Goal: Task Accomplishment & Management: Use online tool/utility

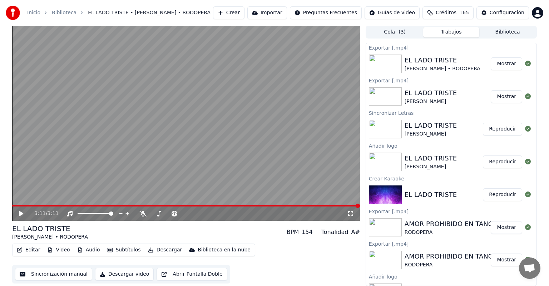
click at [244, 12] on button "Crear" at bounding box center [228, 12] width 31 height 13
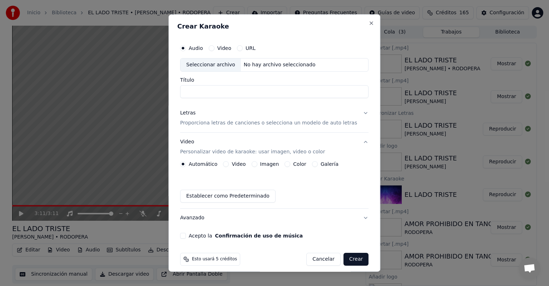
click at [211, 65] on div "Seleccionar archivo" at bounding box center [210, 65] width 60 height 13
click at [254, 92] on input "**********" at bounding box center [274, 91] width 188 height 13
type input "**********"
click at [219, 124] on p "Proporciona letras de canciones o selecciona un modelo de auto letras" at bounding box center [268, 123] width 177 height 7
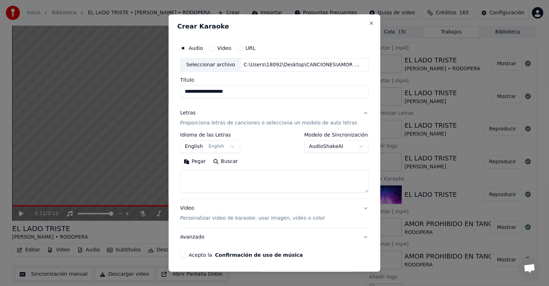
click at [233, 145] on body "Inicio Biblioteca EL LADO TRISTE • [PERSON_NAME] • RODOPERA Crear Importar Preg…" at bounding box center [274, 143] width 549 height 286
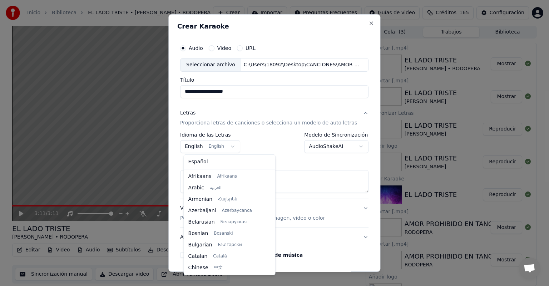
scroll to position [57, 0]
select select "**"
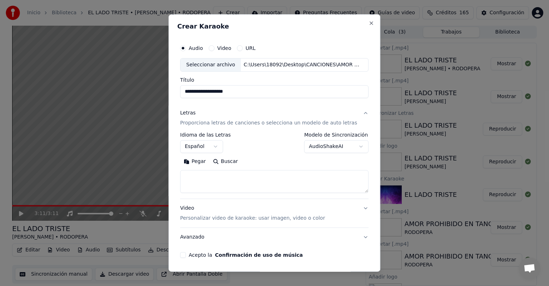
click at [352, 147] on body "Inicio Biblioteca EL LADO TRISTE • [PERSON_NAME] • RODOPERA Crear Importar Preg…" at bounding box center [274, 143] width 549 height 286
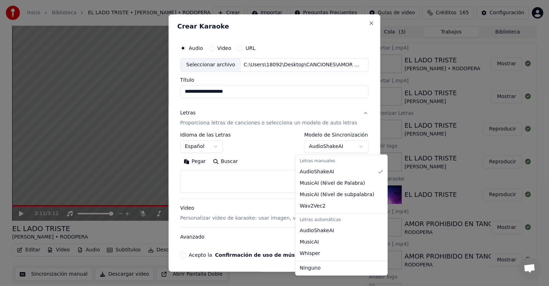
select select "**********"
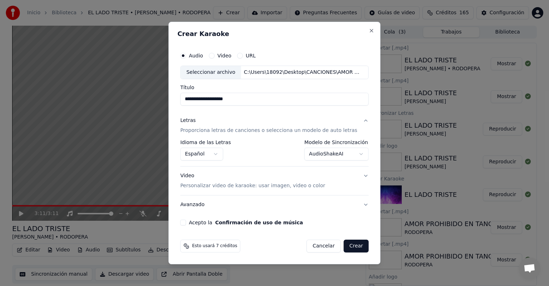
click at [197, 185] on p "Personalizar video de karaoke: usar imagen, video o color" at bounding box center [252, 186] width 145 height 7
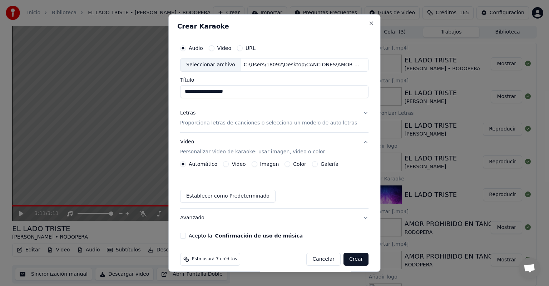
click at [312, 165] on button "Galería" at bounding box center [315, 164] width 6 height 6
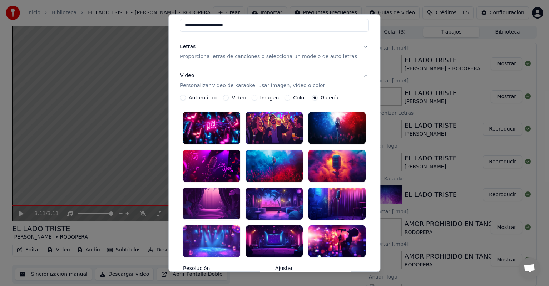
scroll to position [107, 0]
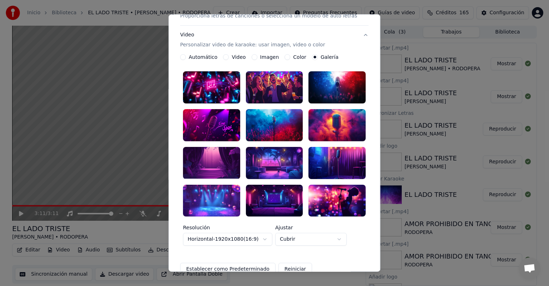
click at [275, 193] on div at bounding box center [274, 201] width 57 height 32
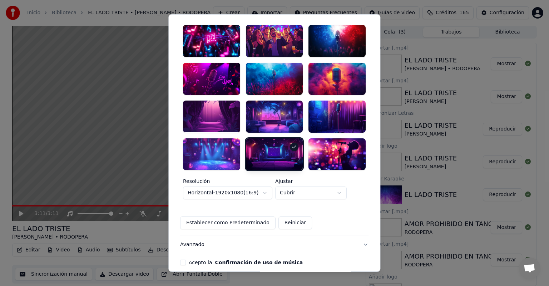
scroll to position [176, 0]
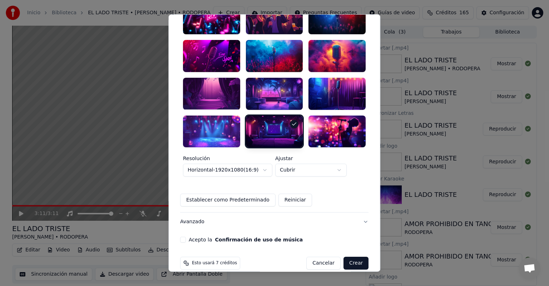
click at [186, 237] on button "Acepto la Confirmación de uso de música" at bounding box center [183, 240] width 6 height 6
click at [347, 257] on button "Crear" at bounding box center [355, 263] width 25 height 13
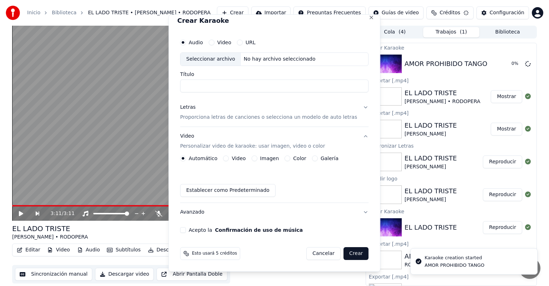
scroll to position [5, 0]
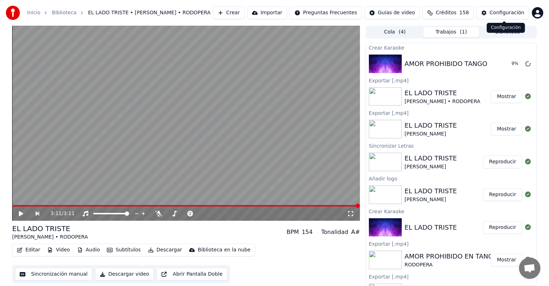
click at [514, 13] on div "Configuración" at bounding box center [506, 12] width 35 height 7
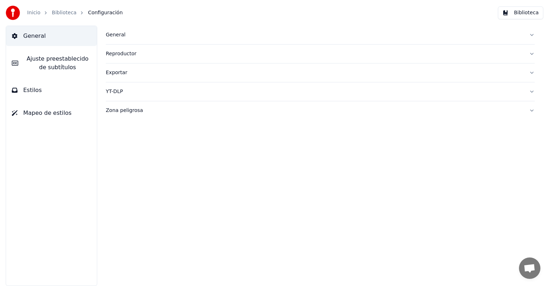
click at [61, 94] on button "Estilos" at bounding box center [51, 90] width 91 height 20
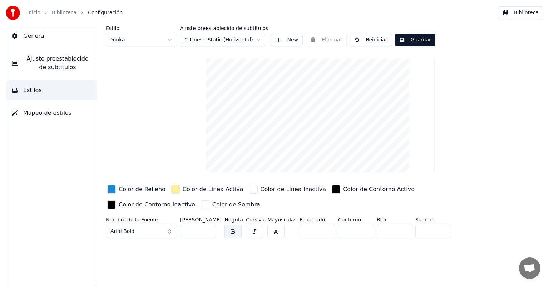
click at [172, 229] on button "Arial Bold" at bounding box center [141, 231] width 71 height 13
click at [169, 230] on button "Arial Bold" at bounding box center [141, 231] width 71 height 13
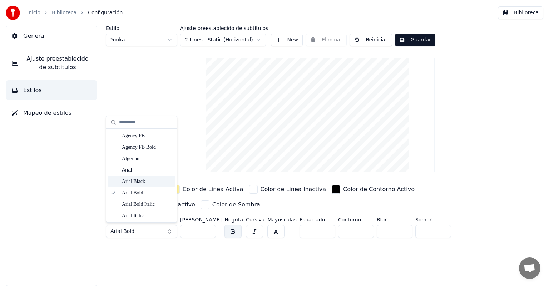
click at [144, 181] on div "Arial Black" at bounding box center [147, 181] width 51 height 7
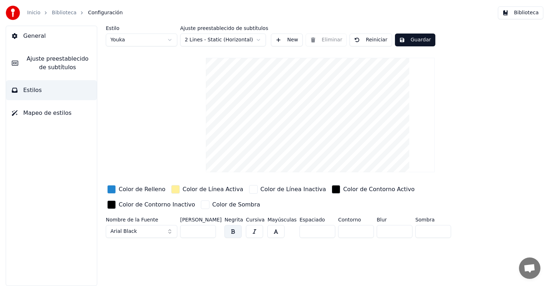
type input "**"
click at [360, 229] on input "**" at bounding box center [356, 231] width 36 height 13
click at [259, 38] on html "Inicio Biblioteca Configuración Biblioteca General Ajuste preestablecido de sub…" at bounding box center [274, 143] width 549 height 286
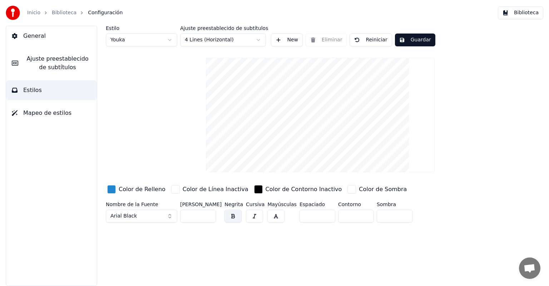
click at [275, 40] on button "New" at bounding box center [287, 40] width 32 height 13
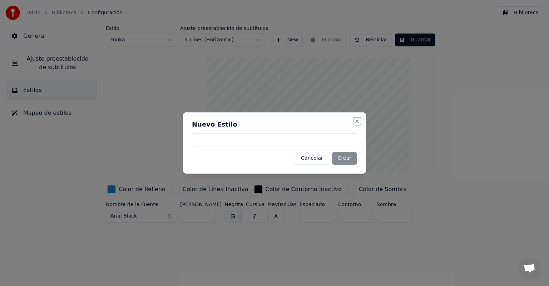
click at [358, 122] on button "Close" at bounding box center [357, 122] width 6 height 6
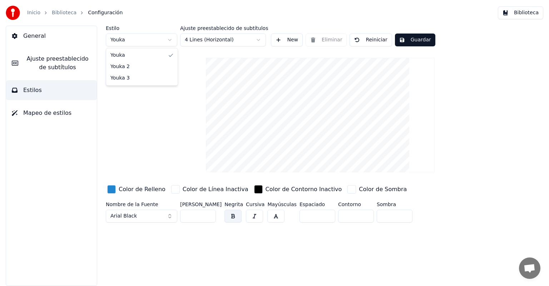
click at [168, 40] on html "Inicio Biblioteca Configuración Biblioteca General Ajuste preestablecido de sub…" at bounding box center [274, 143] width 549 height 286
type input "**"
type input "*"
click at [409, 40] on button "Guardar" at bounding box center [415, 40] width 40 height 13
click at [33, 37] on span "General" at bounding box center [34, 36] width 23 height 9
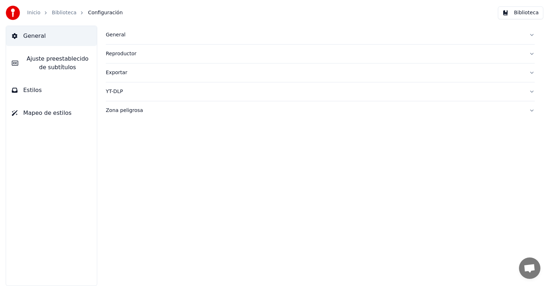
click at [120, 56] on div "Reproductor" at bounding box center [314, 53] width 417 height 7
click at [134, 83] on input "*" at bounding box center [134, 83] width 57 height 13
click at [156, 81] on input "*" at bounding box center [134, 83] width 57 height 13
click at [155, 84] on input "***" at bounding box center [134, 83] width 57 height 13
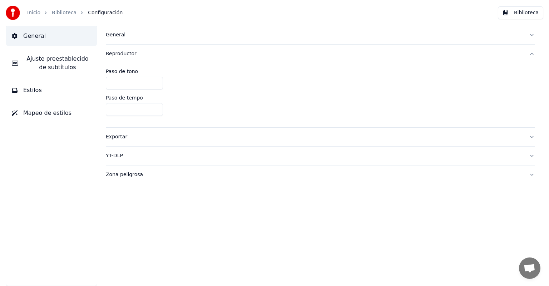
click at [155, 84] on input "***" at bounding box center [134, 83] width 57 height 13
click at [155, 82] on input "***" at bounding box center [134, 83] width 57 height 13
type input "*"
click at [155, 82] on input "*" at bounding box center [134, 83] width 57 height 13
click at [116, 155] on div "YT-DLP" at bounding box center [314, 156] width 417 height 7
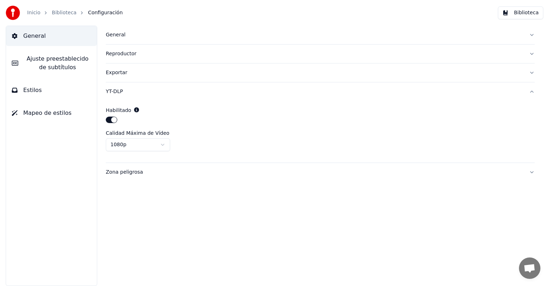
click at [523, 12] on button "Biblioteca" at bounding box center [520, 12] width 45 height 13
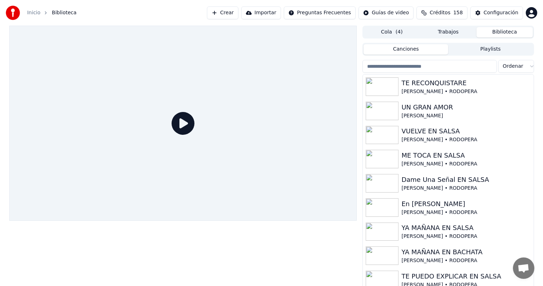
click at [482, 46] on button "Playlists" at bounding box center [490, 49] width 85 height 10
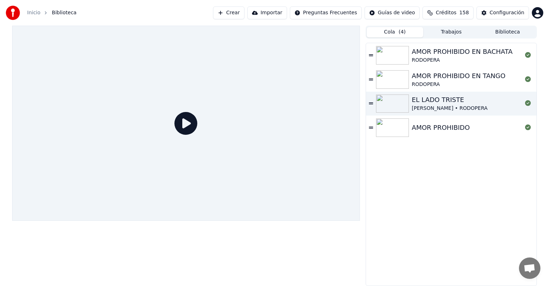
click at [404, 33] on button "Cola ( 4 )" at bounding box center [395, 32] width 56 height 10
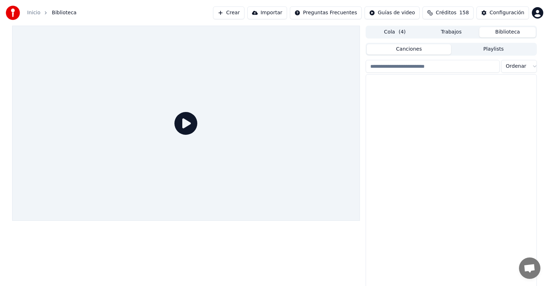
click at [507, 30] on button "Biblioteca" at bounding box center [507, 32] width 56 height 10
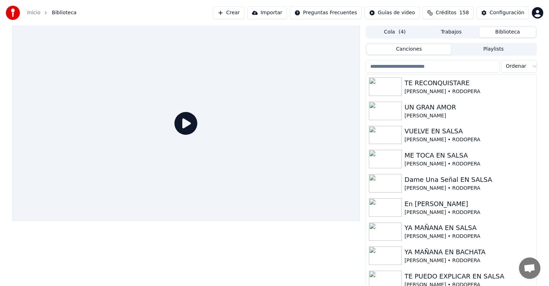
click at [529, 68] on html "Inicio Biblioteca Crear Importar Preguntas Frecuentes Guías de video Créditos 1…" at bounding box center [274, 143] width 549 height 286
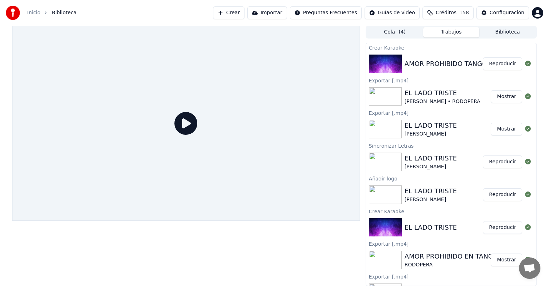
click at [450, 34] on button "Trabajos" at bounding box center [451, 32] width 56 height 10
click at [500, 63] on button "Reproducir" at bounding box center [502, 64] width 39 height 13
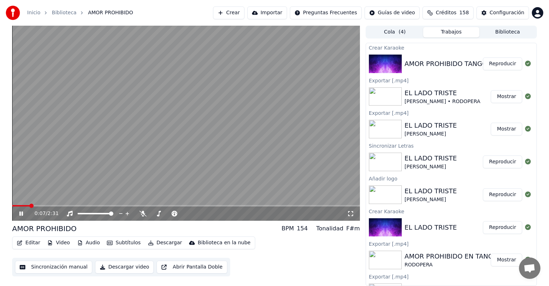
click at [28, 243] on button "Editar" at bounding box center [28, 243] width 29 height 10
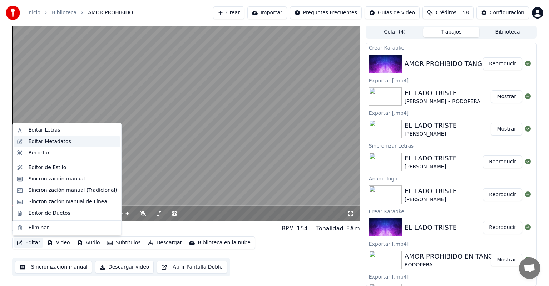
click at [51, 143] on div "Editar Metadatos" at bounding box center [49, 141] width 43 height 7
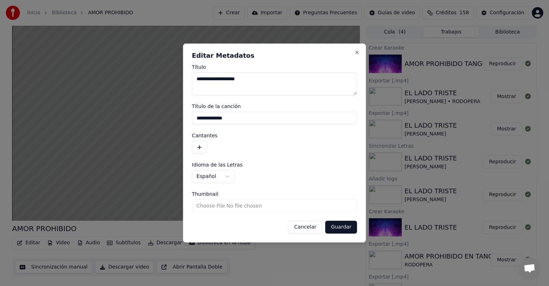
click at [243, 119] on input "**********" at bounding box center [274, 118] width 165 height 13
type input "**********"
click at [198, 149] on button "button" at bounding box center [199, 147] width 15 height 13
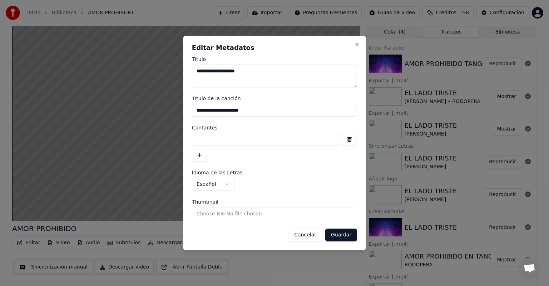
click at [206, 138] on input at bounding box center [265, 139] width 147 height 13
type input "********"
click at [339, 235] on button "Guardar" at bounding box center [341, 235] width 32 height 13
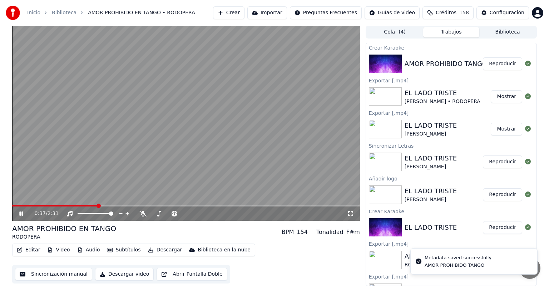
click at [14, 206] on span at bounding box center [54, 205] width 85 height 1
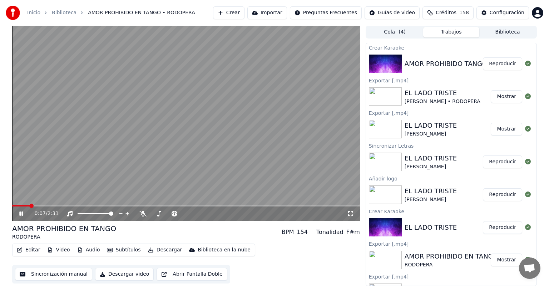
click at [352, 213] on icon at bounding box center [350, 214] width 7 height 6
click at [121, 252] on button "Subtítulos" at bounding box center [123, 250] width 39 height 10
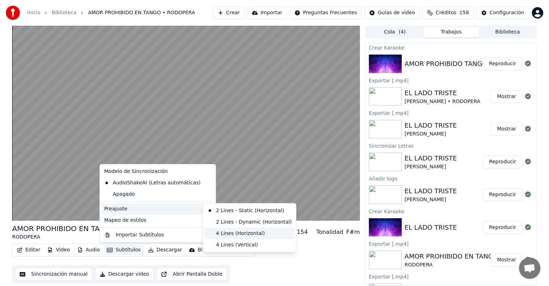
click at [232, 233] on div "4 Lines (Horizontal)" at bounding box center [249, 233] width 90 height 11
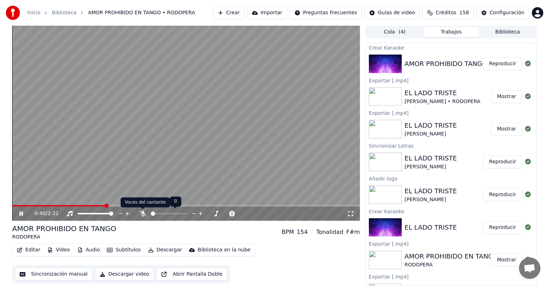
click at [143, 214] on icon at bounding box center [142, 214] width 7 height 6
click at [15, 205] on video at bounding box center [186, 123] width 348 height 195
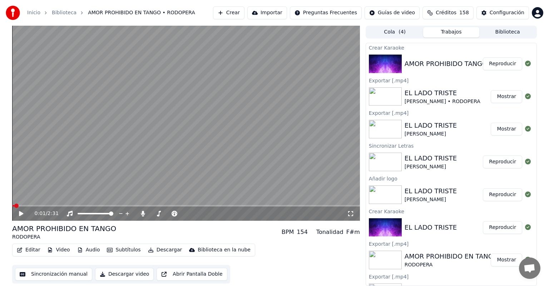
click at [14, 206] on span at bounding box center [13, 205] width 2 height 1
click at [20, 213] on icon at bounding box center [21, 213] width 4 height 5
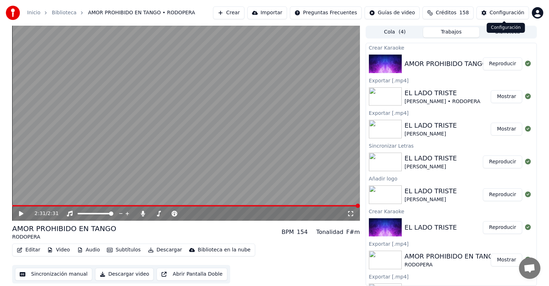
click at [508, 11] on div "Configuración" at bounding box center [506, 12] width 35 height 7
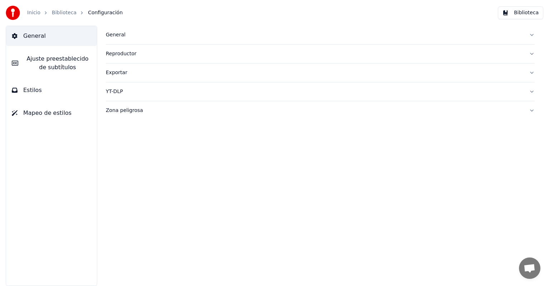
click at [61, 91] on button "Estilos" at bounding box center [51, 90] width 91 height 20
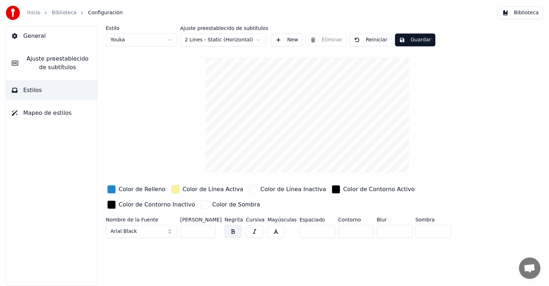
click at [361, 233] on input "*" at bounding box center [356, 231] width 36 height 13
type input "*"
click at [361, 233] on input "*" at bounding box center [356, 231] width 36 height 13
click at [323, 229] on input "*" at bounding box center [317, 231] width 36 height 13
click at [322, 233] on input "*" at bounding box center [317, 231] width 36 height 13
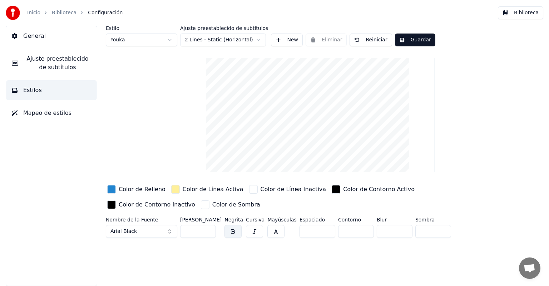
click at [322, 233] on input "**" at bounding box center [317, 231] width 36 height 13
type input "**"
click at [322, 233] on input "**" at bounding box center [317, 231] width 36 height 13
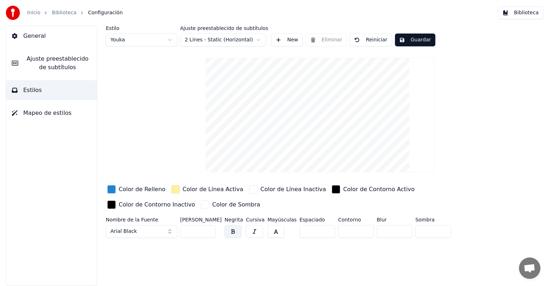
click at [208, 229] on input "***" at bounding box center [198, 231] width 36 height 13
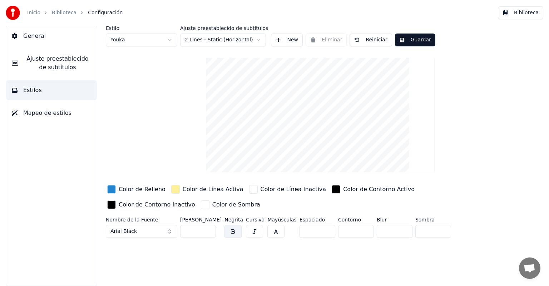
click at [208, 229] on input "***" at bounding box center [198, 231] width 36 height 13
type input "***"
click at [208, 229] on input "***" at bounding box center [198, 231] width 36 height 13
click at [410, 41] on button "Guardar" at bounding box center [415, 40] width 40 height 13
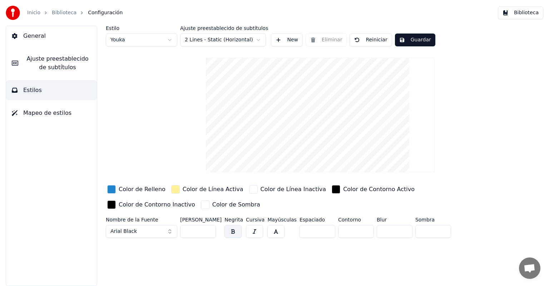
click at [522, 13] on button "Biblioteca" at bounding box center [520, 12] width 45 height 13
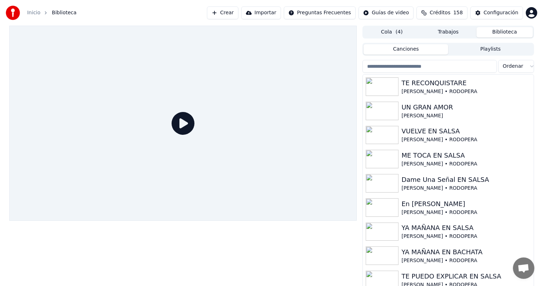
click at [502, 33] on button "Biblioteca" at bounding box center [504, 32] width 56 height 10
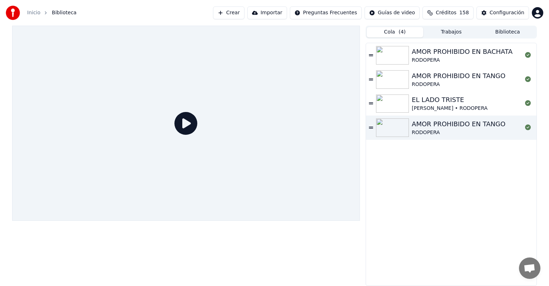
click at [391, 34] on button "Cola ( 4 )" at bounding box center [395, 32] width 56 height 10
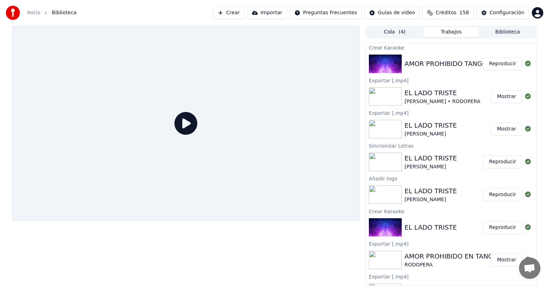
click at [453, 34] on button "Trabajos" at bounding box center [451, 32] width 56 height 10
click at [501, 65] on button "Reproducir" at bounding box center [502, 64] width 39 height 13
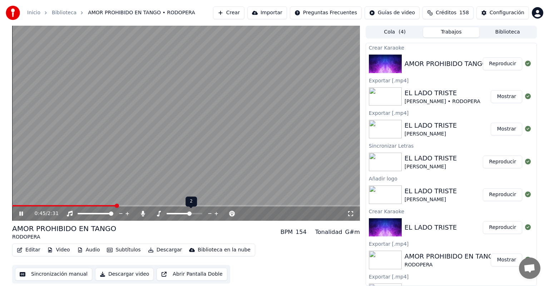
click at [190, 214] on span at bounding box center [184, 213] width 36 height 1
click at [186, 214] on span at bounding box center [176, 213] width 21 height 1
click at [185, 214] on span at bounding box center [187, 214] width 4 height 4
click at [184, 214] on span at bounding box center [175, 213] width 18 height 1
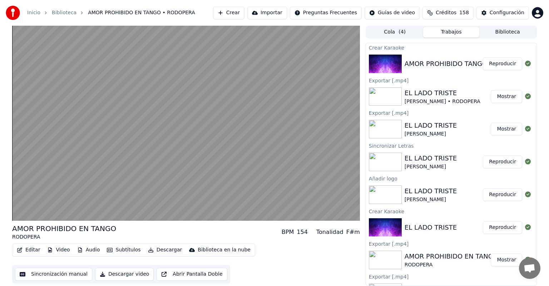
click at [59, 249] on button "Video" at bounding box center [58, 250] width 28 height 10
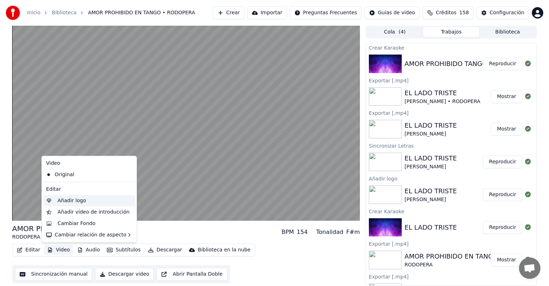
click at [68, 200] on div "Añadir logo" at bounding box center [72, 201] width 29 height 7
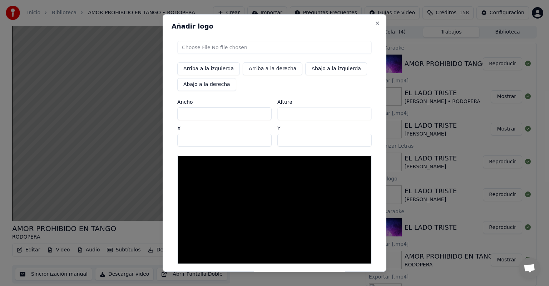
click at [198, 48] on input "file" at bounding box center [274, 47] width 194 height 13
type input "**********"
type input "***"
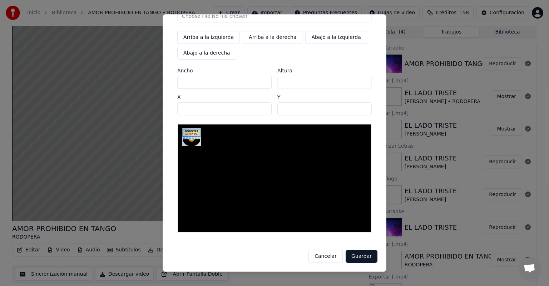
click at [361, 258] on button "Guardar" at bounding box center [361, 256] width 32 height 13
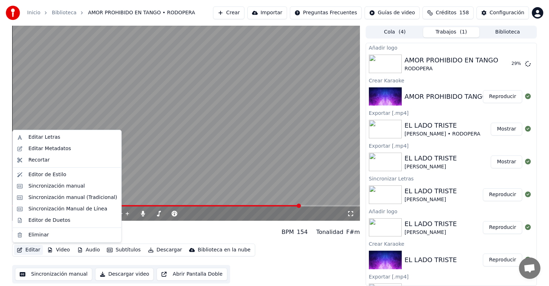
click at [29, 250] on button "Editar" at bounding box center [28, 250] width 29 height 10
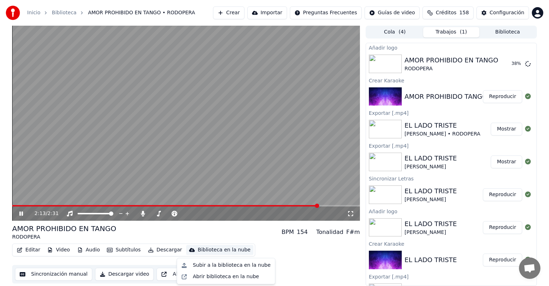
click at [300, 257] on div "Editar Video Audio Subtítulos Descargar Biblioteca en la nube Sincronización ma…" at bounding box center [186, 264] width 348 height 40
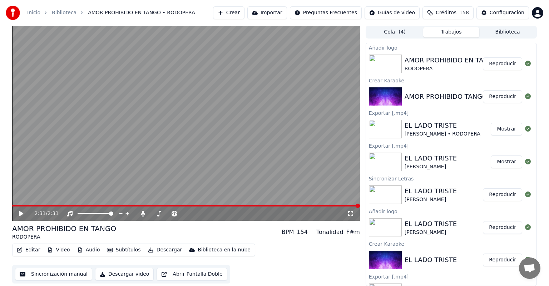
click at [498, 66] on button "Reproducir" at bounding box center [502, 64] width 39 height 13
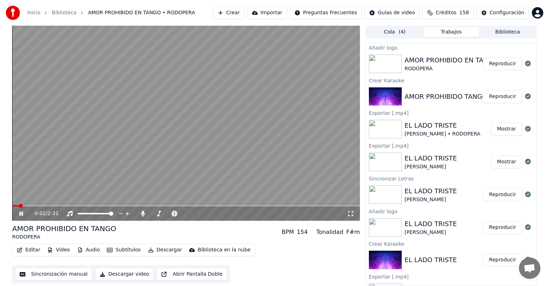
click at [21, 213] on icon at bounding box center [26, 214] width 17 height 6
click at [20, 213] on icon at bounding box center [21, 213] width 4 height 5
click at [21, 214] on icon at bounding box center [26, 214] width 17 height 6
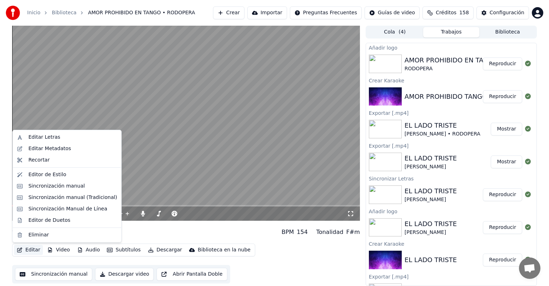
click at [30, 250] on button "Editar" at bounding box center [28, 250] width 29 height 10
click at [42, 138] on div "Editar Letras" at bounding box center [44, 137] width 32 height 7
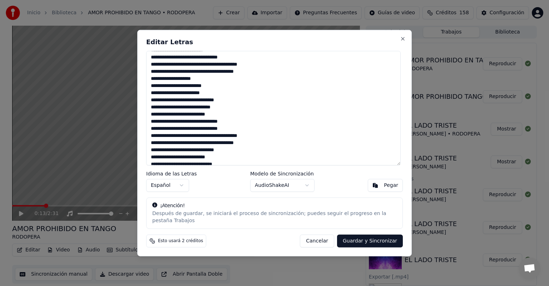
scroll to position [106, 0]
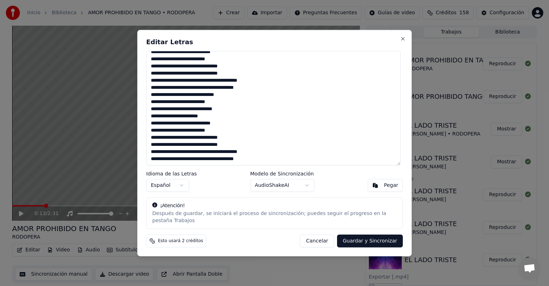
drag, startPoint x: 151, startPoint y: 62, endPoint x: 267, endPoint y: 161, distance: 152.5
click at [267, 161] on textarea at bounding box center [273, 108] width 254 height 115
click at [327, 117] on textarea at bounding box center [273, 108] width 254 height 115
click at [156, 112] on textarea at bounding box center [273, 108] width 254 height 115
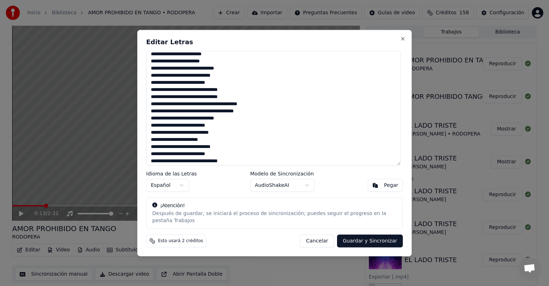
scroll to position [70, 0]
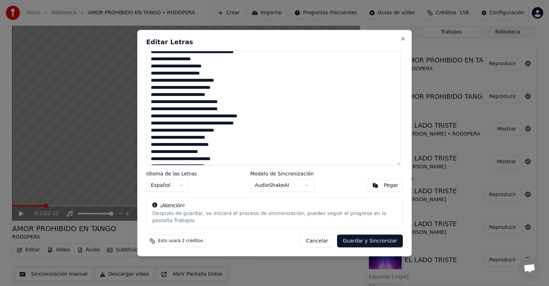
click at [155, 83] on textarea at bounding box center [273, 108] width 254 height 115
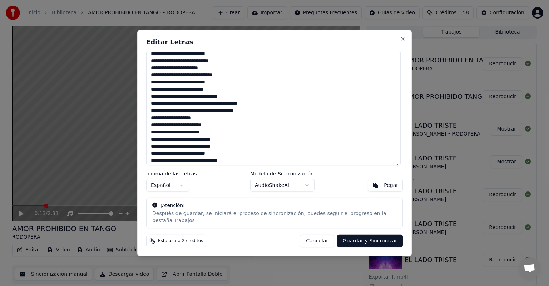
scroll to position [0, 0]
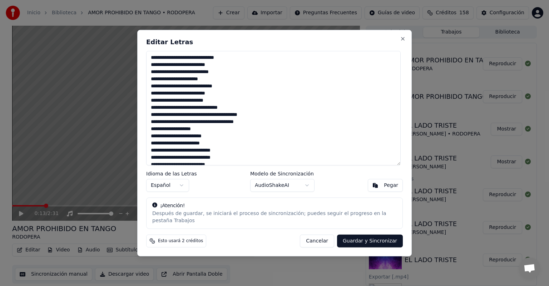
click at [232, 61] on textarea at bounding box center [273, 108] width 254 height 115
click at [224, 70] on textarea at bounding box center [273, 108] width 254 height 115
click at [153, 60] on textarea at bounding box center [273, 108] width 254 height 115
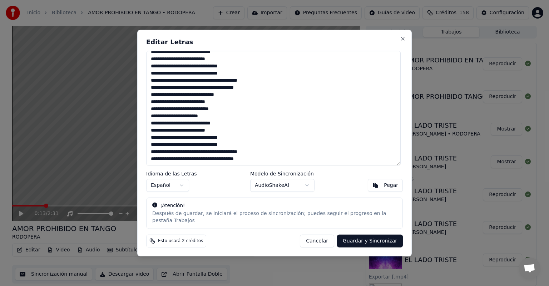
drag, startPoint x: 151, startPoint y: 61, endPoint x: 279, endPoint y: 159, distance: 160.3
click at [279, 159] on textarea at bounding box center [273, 108] width 254 height 115
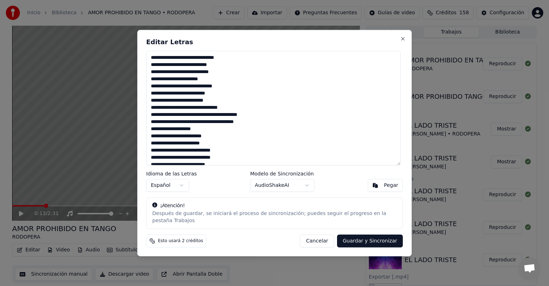
paste textarea
click at [231, 60] on textarea at bounding box center [273, 108] width 254 height 115
click at [243, 73] on textarea at bounding box center [273, 108] width 254 height 115
click at [226, 83] on textarea at bounding box center [273, 108] width 254 height 115
click at [252, 90] on textarea at bounding box center [273, 108] width 254 height 115
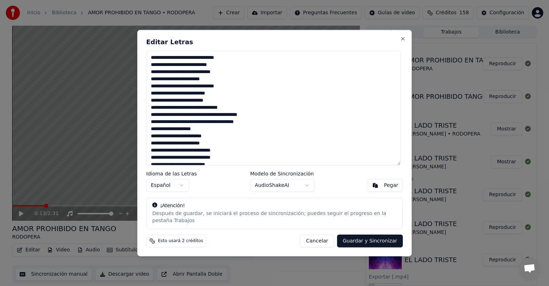
click at [233, 96] on textarea at bounding box center [273, 108] width 254 height 115
click at [235, 103] on textarea at bounding box center [273, 108] width 254 height 115
click at [250, 111] on textarea at bounding box center [273, 108] width 254 height 115
click at [286, 118] on textarea at bounding box center [273, 108] width 254 height 115
click at [283, 124] on textarea at bounding box center [273, 108] width 254 height 115
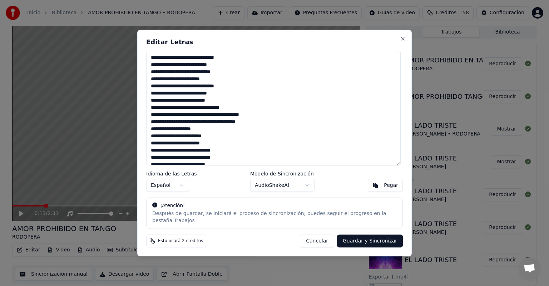
scroll to position [36, 0]
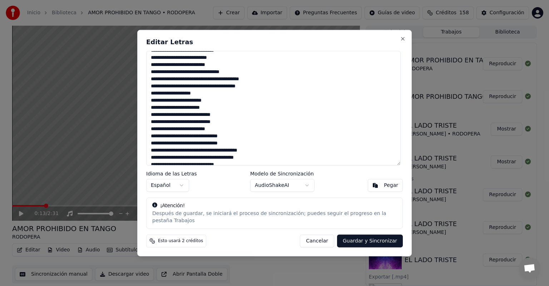
click at [213, 97] on textarea at bounding box center [273, 108] width 254 height 115
click at [234, 104] on textarea at bounding box center [273, 108] width 254 height 115
click at [231, 110] on textarea at bounding box center [273, 108] width 254 height 115
click at [240, 118] on textarea at bounding box center [273, 108] width 254 height 115
click at [240, 125] on textarea at bounding box center [273, 108] width 254 height 115
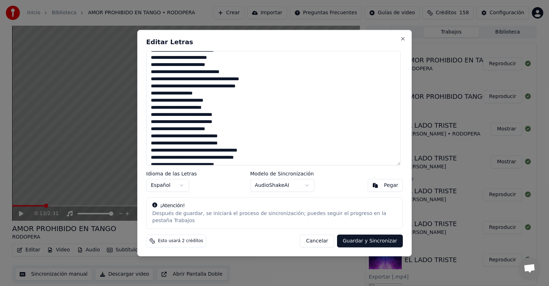
click at [233, 133] on textarea at bounding box center [273, 108] width 254 height 115
click at [251, 140] on textarea at bounding box center [273, 108] width 254 height 115
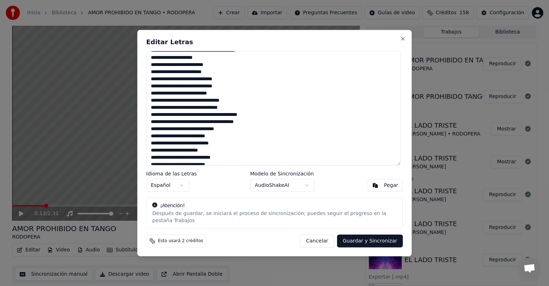
click at [250, 109] on textarea at bounding box center [273, 108] width 254 height 115
click at [285, 116] on textarea at bounding box center [273, 108] width 254 height 115
click at [281, 125] on textarea at bounding box center [273, 108] width 254 height 115
click at [252, 131] on textarea at bounding box center [273, 108] width 254 height 115
click at [237, 140] on textarea at bounding box center [273, 108] width 254 height 115
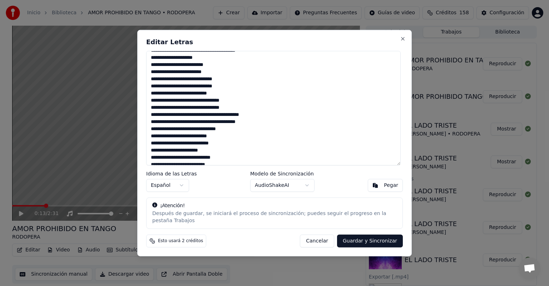
click at [244, 146] on textarea at bounding box center [273, 108] width 254 height 115
click at [227, 153] on textarea at bounding box center [273, 108] width 254 height 115
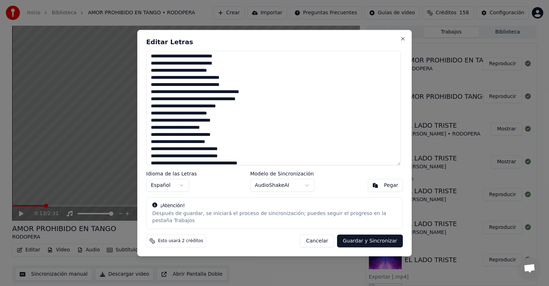
scroll to position [113, 0]
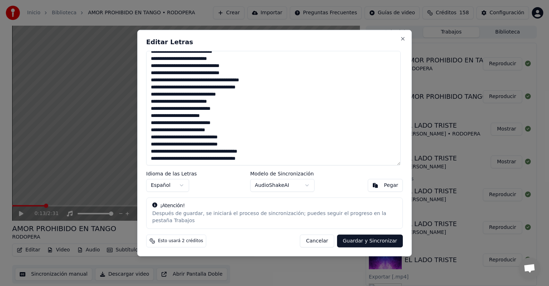
click at [238, 118] on textarea at bounding box center [273, 108] width 254 height 115
click at [233, 125] on textarea at bounding box center [273, 108] width 254 height 115
click at [253, 133] on textarea at bounding box center [273, 108] width 254 height 115
click at [249, 140] on textarea at bounding box center [273, 108] width 254 height 115
click at [284, 147] on textarea at bounding box center [273, 108] width 254 height 115
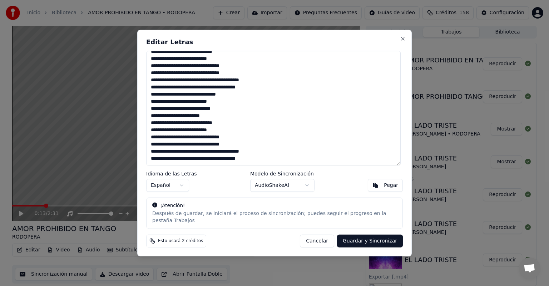
click at [283, 154] on textarea at bounding box center [273, 108] width 254 height 115
click at [371, 238] on button "Guardar y Sincronizar" at bounding box center [370, 241] width 66 height 13
type textarea "**********"
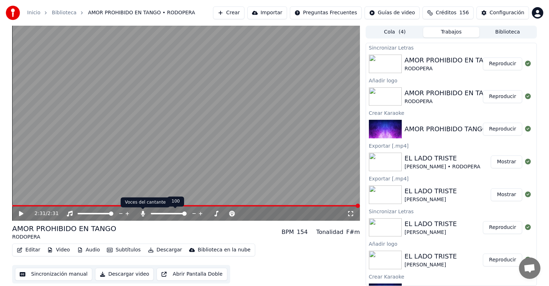
click at [142, 214] on icon at bounding box center [143, 214] width 4 height 6
click at [118, 276] on button "Descargar video" at bounding box center [124, 274] width 59 height 13
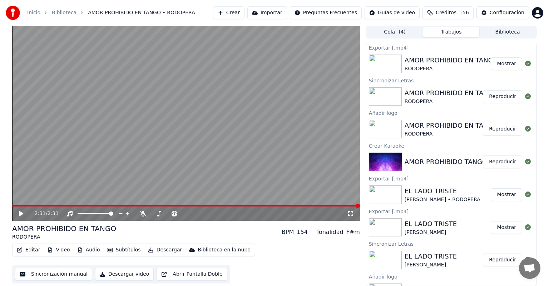
click at [500, 65] on button "Mostrar" at bounding box center [505, 64] width 31 height 13
